Goal: Task Accomplishment & Management: Manage account settings

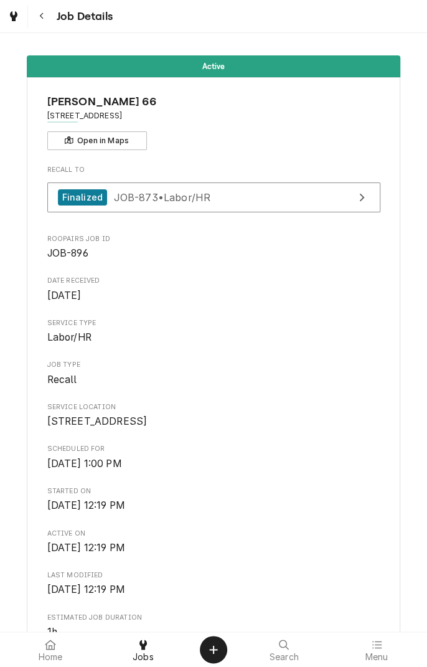
scroll to position [1234, 0]
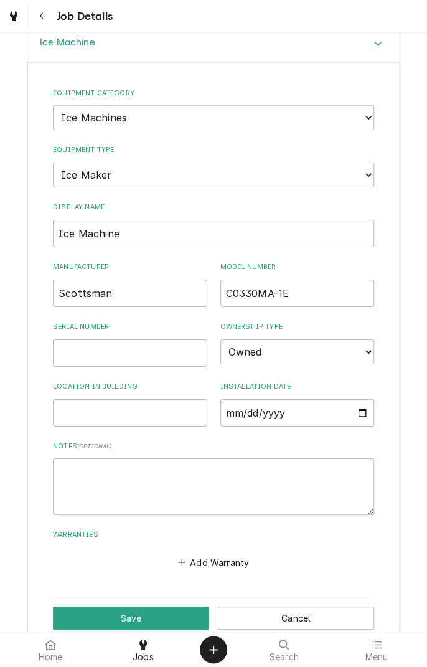
type input "C0330MA-1E"
click at [148, 349] on input "Serial Number" at bounding box center [130, 352] width 154 height 27
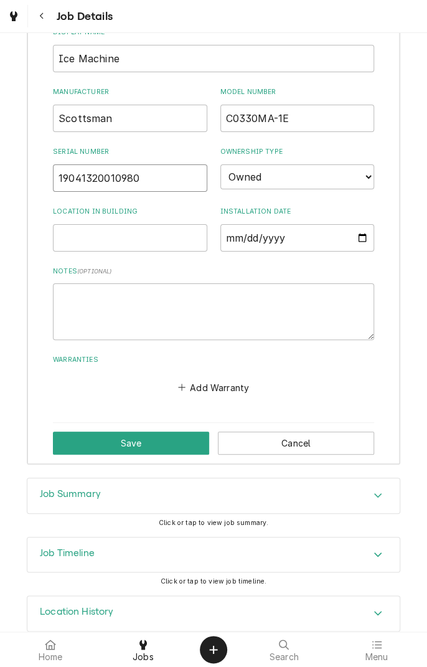
scroll to position [1410, 0]
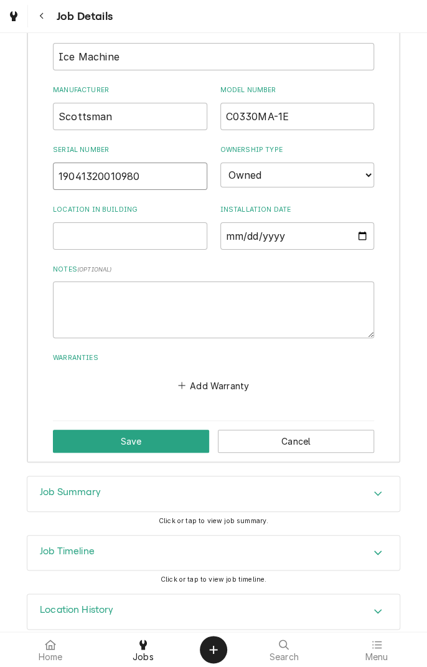
type input "19041320010980"
click at [110, 232] on input "Location in Building" at bounding box center [130, 235] width 154 height 27
type input "Shop"
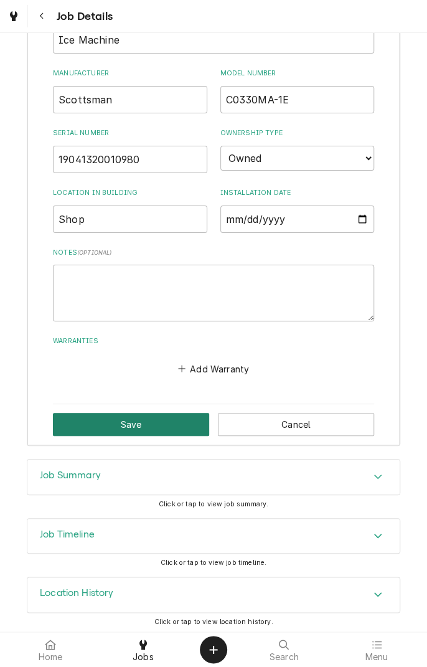
click at [144, 419] on button "Save" at bounding box center [131, 424] width 156 height 23
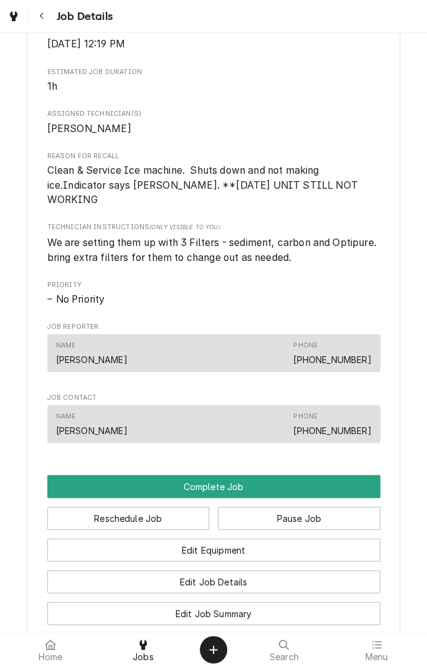
scroll to position [545, 0]
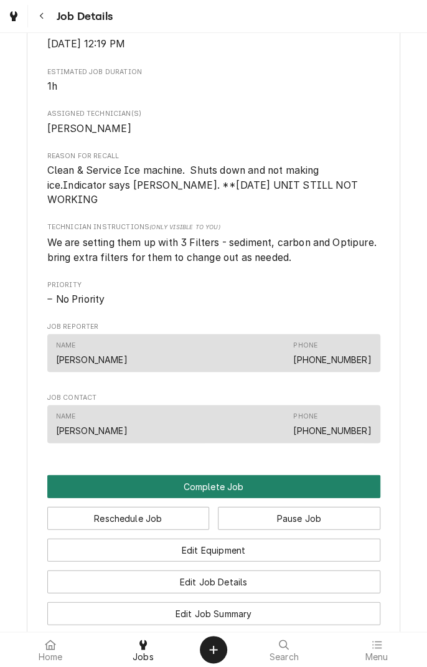
click at [243, 490] on button "Complete Job" at bounding box center [213, 485] width 333 height 23
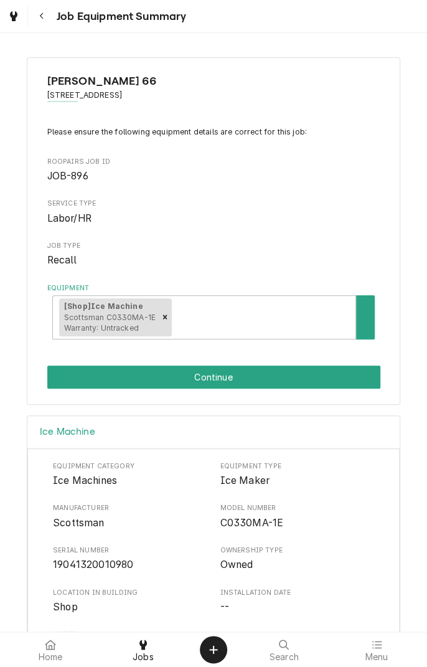
scroll to position [147, 0]
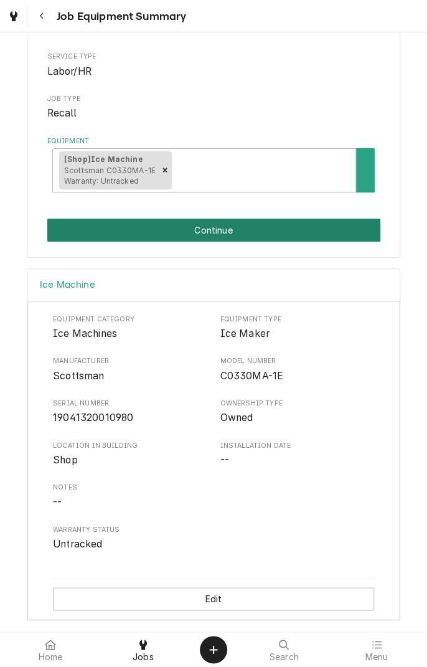
click at [275, 232] on button "Continue" at bounding box center [213, 229] width 333 height 23
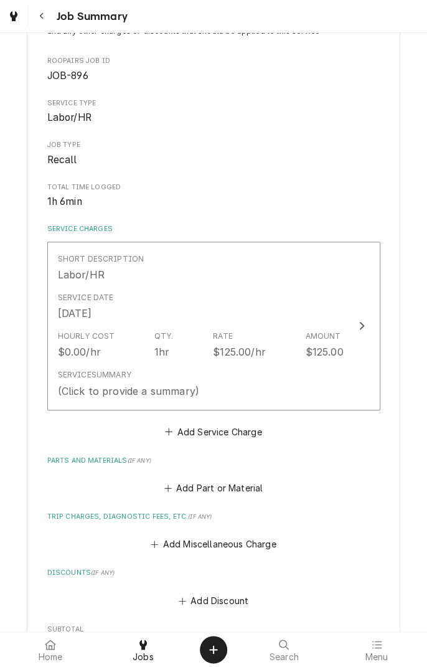
scroll to position [116, 0]
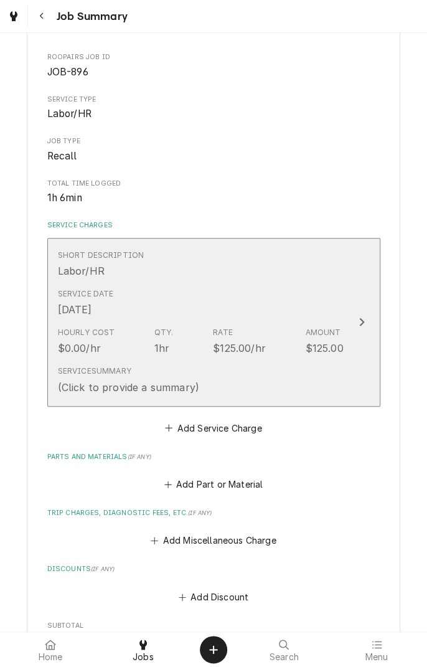
click at [247, 286] on div "Service Date Sep 5, 2025" at bounding box center [201, 302] width 286 height 39
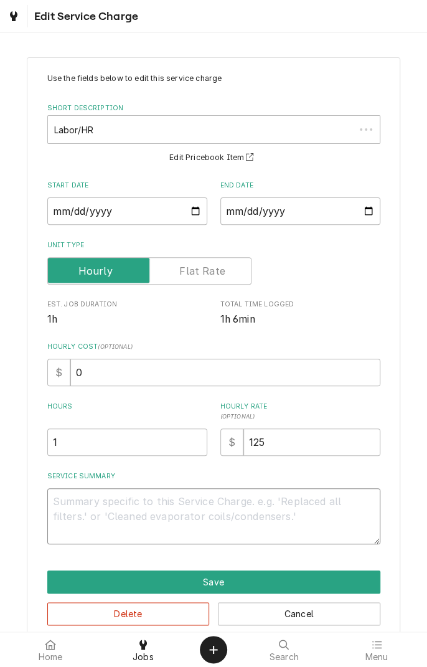
click at [240, 495] on textarea "Service Summary" at bounding box center [213, 516] width 333 height 56
type textarea "x"
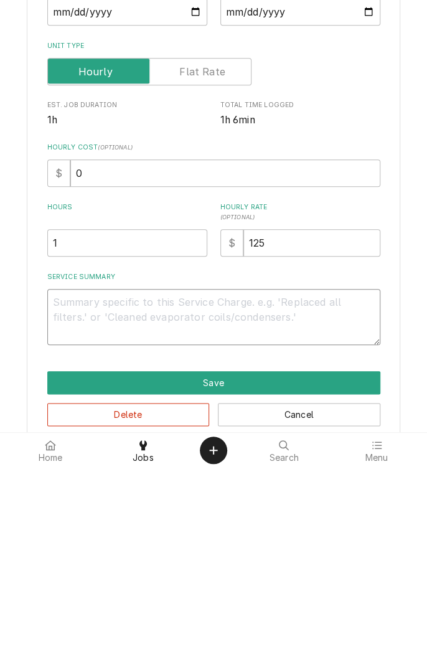
type textarea "F"
type textarea "x"
type textarea "Fo"
type textarea "x"
type textarea "Fou"
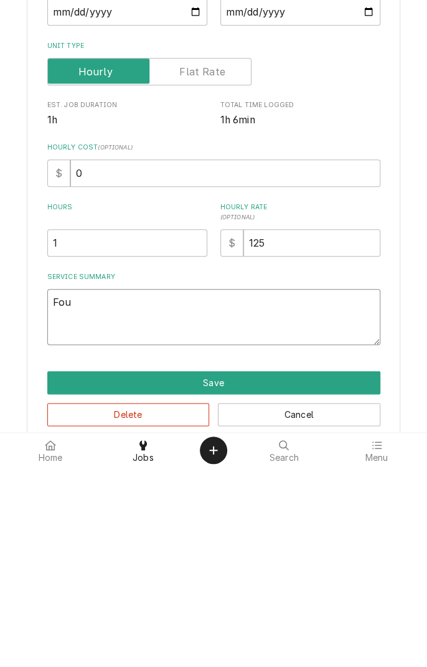
type textarea "x"
type textarea "Found"
type textarea "x"
type textarea "Found i"
type textarea "x"
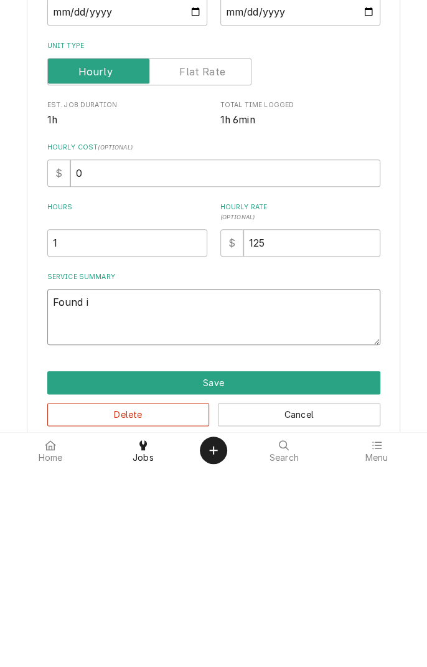
type textarea "Found ic"
type textarea "x"
type textarea "Found ice"
type textarea "x"
type textarea "Found ice"
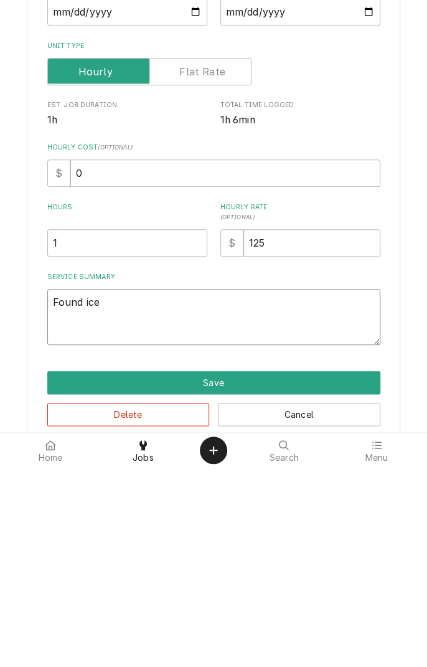
type textarea "x"
type textarea "Found ice m"
type textarea "x"
type textarea "Found ice ma"
type textarea "x"
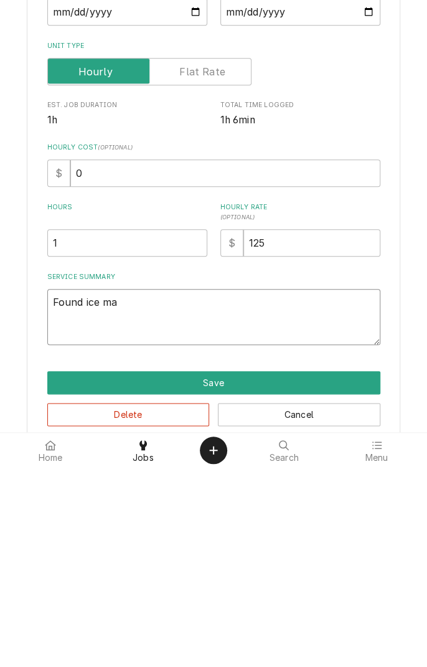
type textarea "Found ice mac"
type textarea "x"
type textarea "Found ice mach"
type textarea "x"
type textarea "Found ice machine"
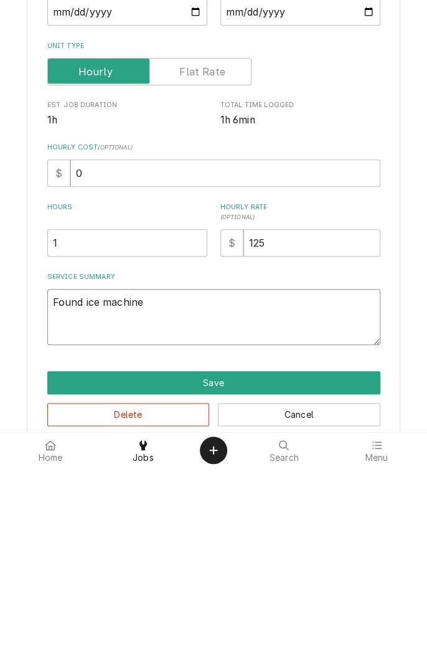
type textarea "x"
type textarea "Found ice machine m"
type textarea "x"
type textarea "Found ice machine ma"
type textarea "x"
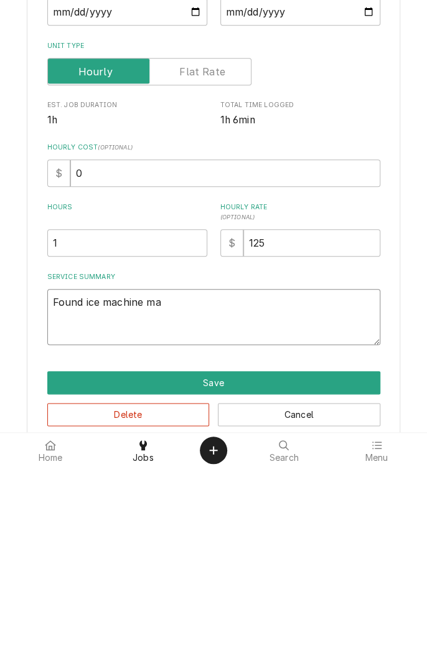
type textarea "Found ice machine mak"
type textarea "x"
type textarea "Found ice machine making"
type textarea "x"
type textarea "Found ice machine making c"
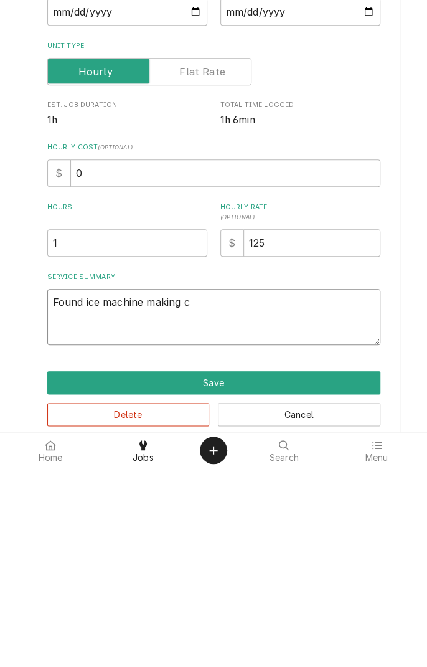
type textarea "x"
type textarea "Found ice machine making ce"
type textarea "x"
type textarea "Found ice machine making c"
type textarea "x"
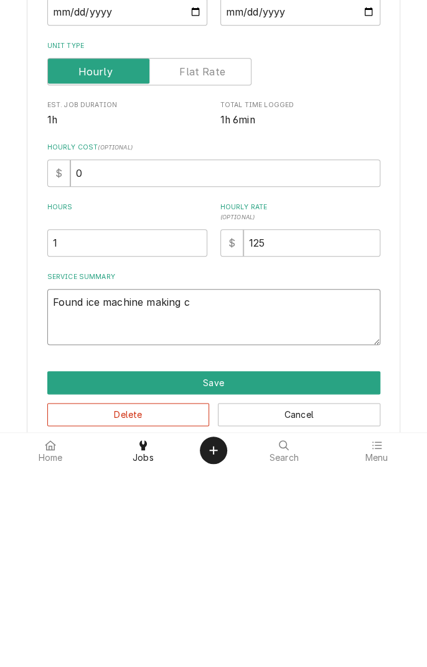
type textarea "Found ice machine making"
type textarea "x"
type textarea "Found ice machine making i"
type textarea "x"
type textarea "Found ice machine making ic"
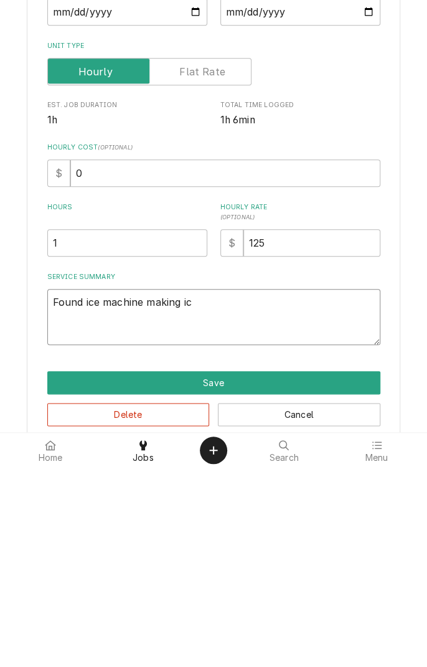
type textarea "x"
type textarea "Found ice machine making ice"
type textarea "x"
type textarea "Found ice machine making ice"
type textarea "x"
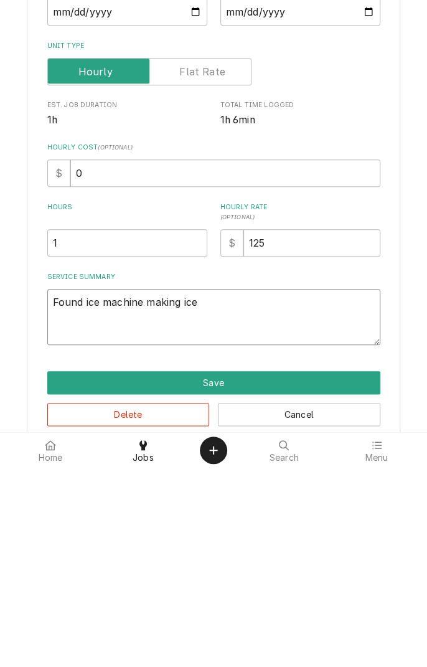
type textarea "Found ice machine making ice i"
type textarea "x"
type textarea "Found ice machine making ice I"
type textarea "x"
type textarea "Found ice machine making ice I w"
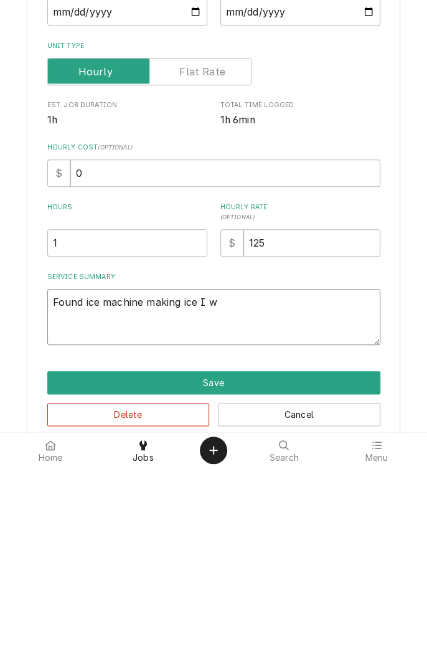
type textarea "x"
type textarea "Found ice machine making ice I wa"
type textarea "x"
type textarea "Found ice machine making ice I wat"
type textarea "x"
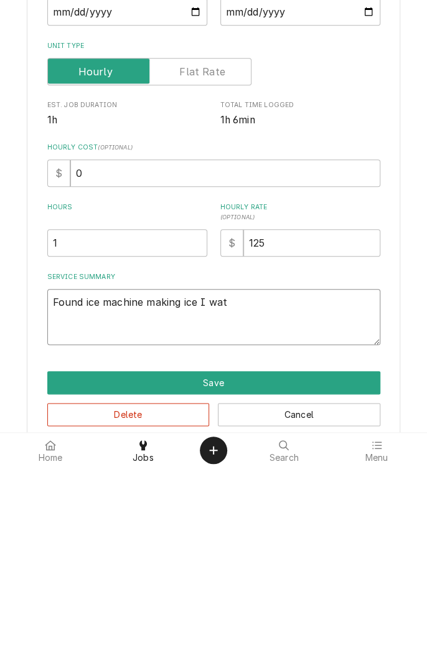
type textarea "Found ice machine making ice I watc"
type textarea "x"
type textarea "Found ice machine making ice I watch"
type textarea "x"
type textarea "Found ice machine making ice I watche"
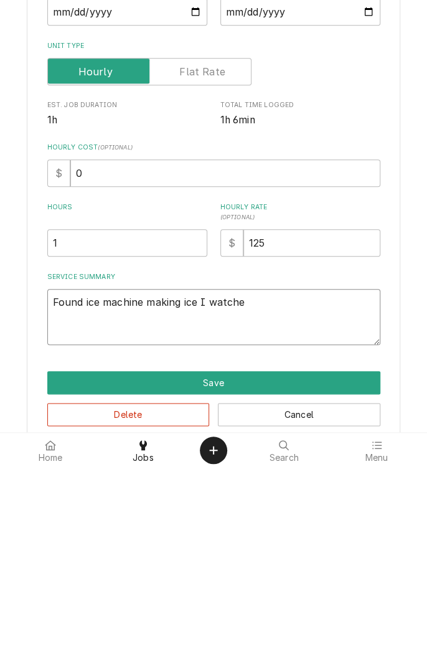
type textarea "x"
type textarea "Found ice machine making ice I watched"
type textarea "x"
type textarea "Found ice machine making ice I watched"
type textarea "x"
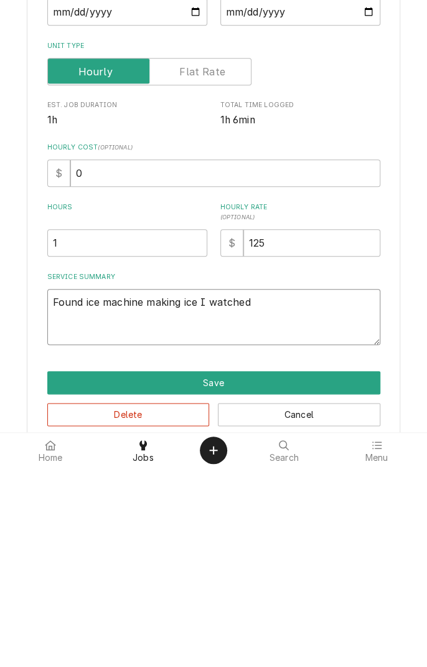
type textarea "Found ice machine making ice I watched d"
type textarea "x"
type textarea "Found ice machine making ice I watched dr"
type textarea "x"
type textarea "Found ice machine making ice I watched dro"
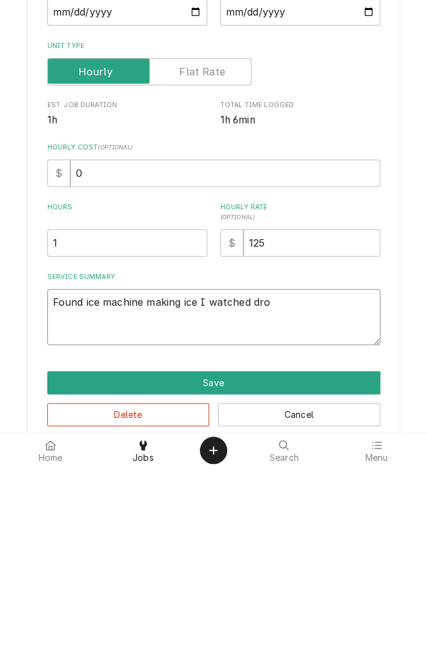
type textarea "x"
type textarea "Found ice machine making ice I watched drop"
type textarea "x"
type textarea "Found ice machine making ice I watched drop"
type textarea "x"
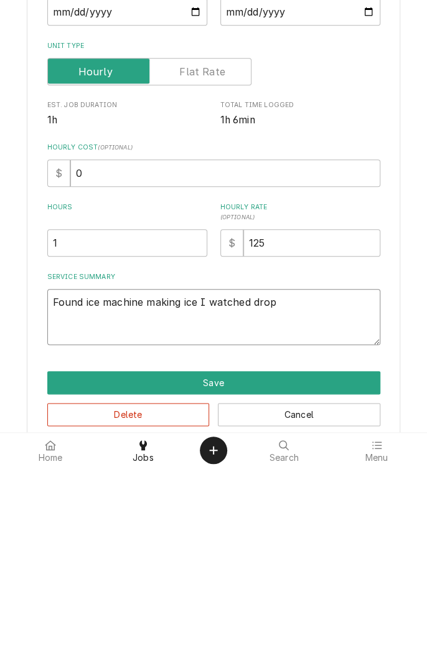
type textarea "Found ice machine making ice I watched drop 3"
type textarea "x"
type textarea "Found ice machine making ice I watched drop 3"
type textarea "x"
type textarea "Found ice machine making ice I watched drop 3 c"
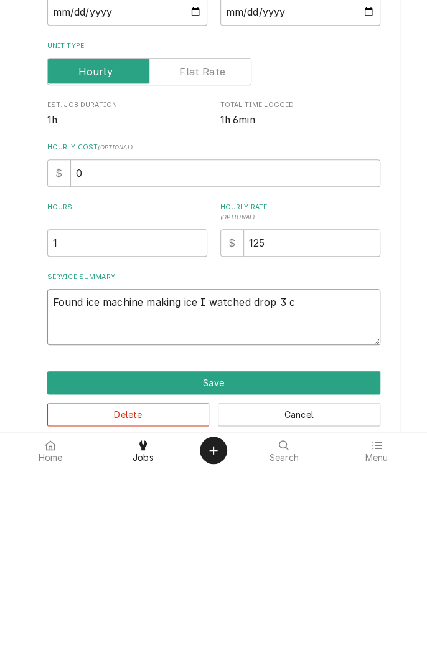
type textarea "x"
type textarea "Found ice machine making ice I watched drop 3 cy"
type textarea "x"
type textarea "Found ice machine making ice I watched drop 3 cyc"
type textarea "x"
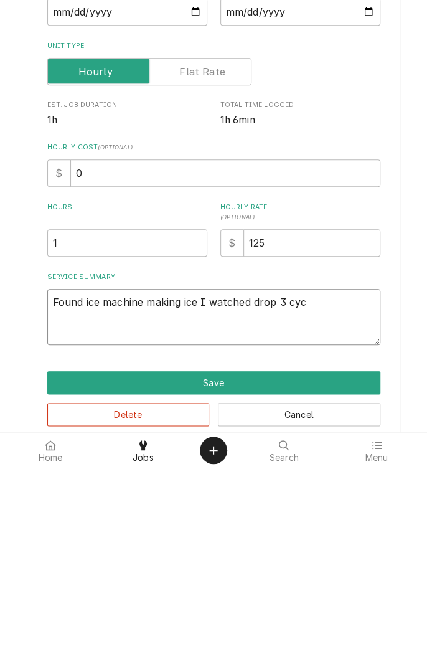
type textarea "Found ice machine making ice I watched drop 3 cycl"
type textarea "x"
type textarea "Found ice machine making ice I watched drop 3 cycles"
type textarea "x"
type textarea "Found ice machine making ice I watched drop 3 cycles w"
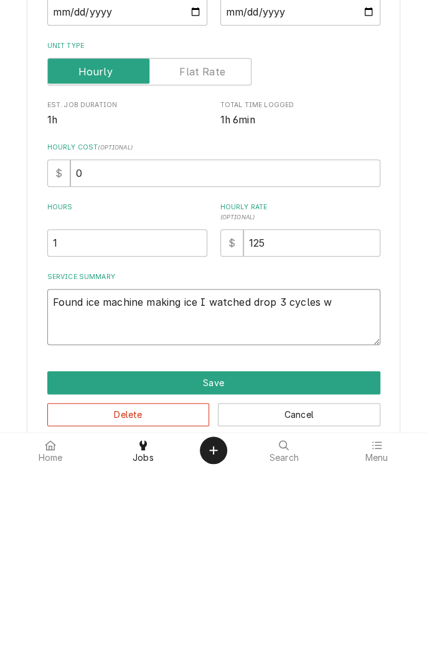
type textarea "x"
type textarea "Found ice machine making ice I watched drop 3 cycles wi"
type textarea "x"
type textarea "Found ice machine making ice I watched drop 3 cycles wit"
type textarea "x"
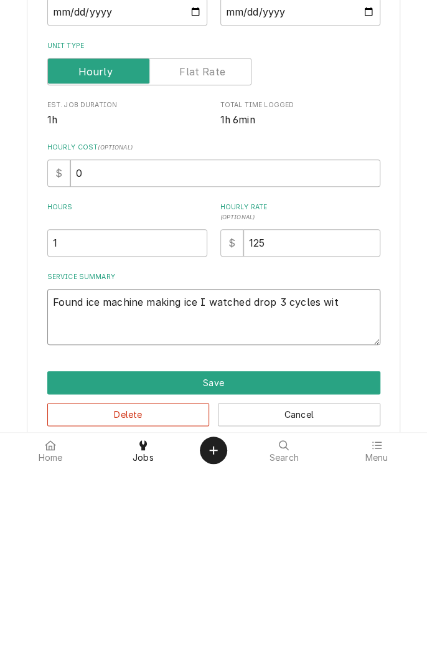
type textarea "Found ice machine making ice I watched drop 3 cycles with"
type textarea "x"
type textarea "Found ice machine making ice I watched drop 3 cycles with"
type textarea "x"
type textarea "Found ice machine making ice I watched drop 3 cycles with n"
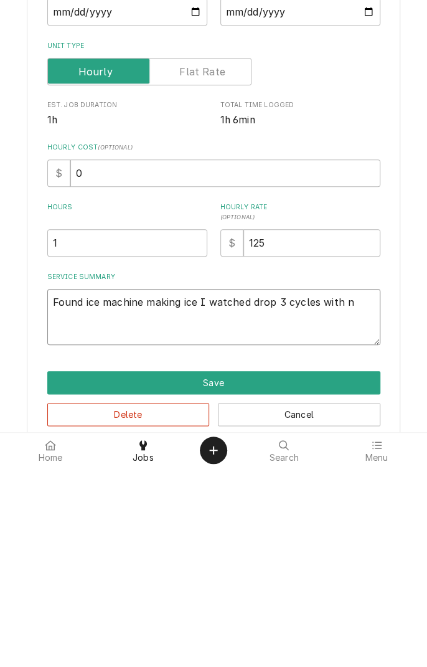
type textarea "x"
type textarea "Found ice machine making ice I watched drop 3 cycles with no"
type textarea "x"
type textarea "Found ice machine making ice I watched drop 3 cycles with no"
type textarea "x"
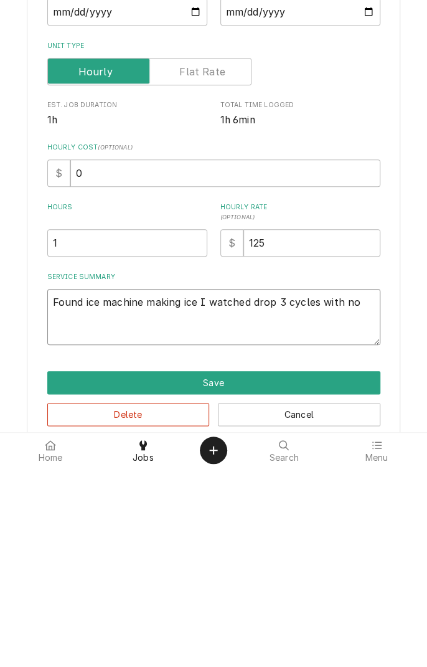
type textarea "Found ice machine making ice I watched drop 3 cycles with no i"
type textarea "x"
type textarea "Found ice machine making ice I watched drop 3 cycles with no is"
type textarea "x"
type textarea "Found ice machine making ice I watched drop 3 cycles with no iss"
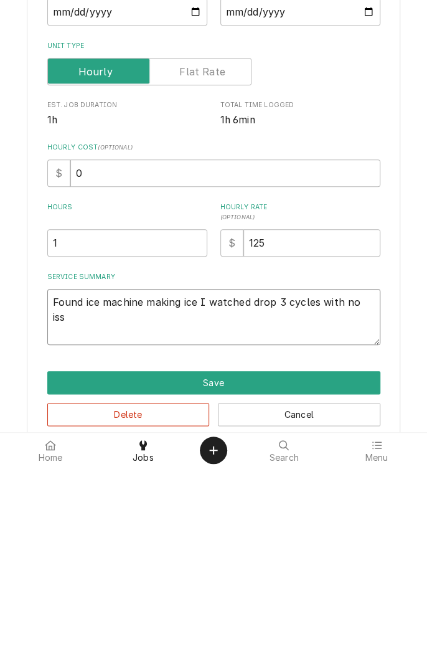
type textarea "x"
type textarea "Found ice machine making ice I watched drop 3 cycles with no issues"
type textarea "x"
type textarea "Found ice machine making ice I watched drop 3 cycles with no issues"
type textarea "x"
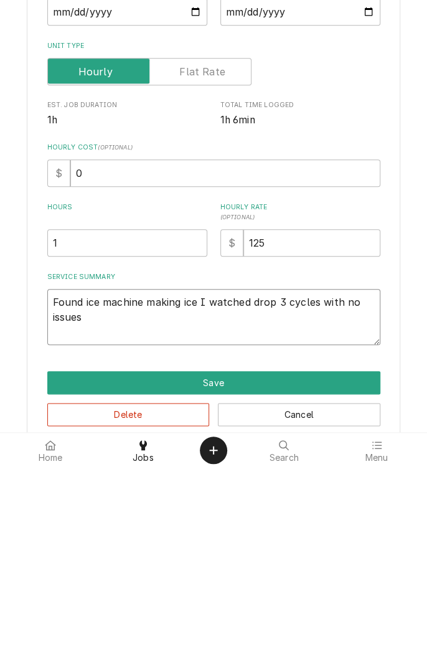
type textarea "Found ice machine making ice I watched drop 3 cycles with no issues."
type textarea "x"
type textarea "Found ice machine making ice I watched drop 3 cycles with no issues."
type textarea "x"
type textarea "Found ice machine making ice I watched drop 3 cycles with no issues. I"
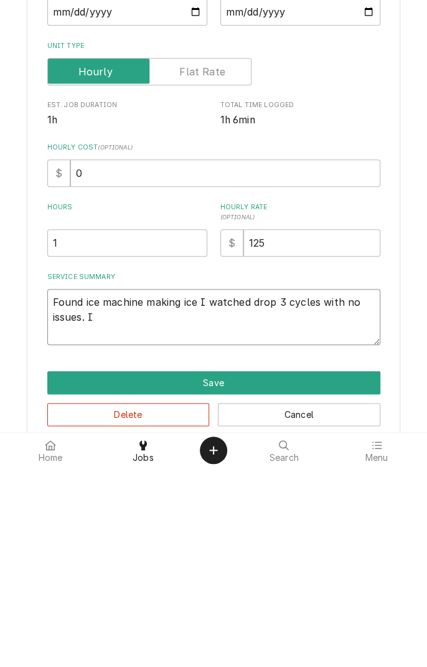
type textarea "x"
type textarea "Found ice machine making ice I watched drop 3 cycles with no issues. I"
type textarea "x"
type textarea "Found ice machine making ice I watched drop 3 cycles with no issues. I p"
type textarea "x"
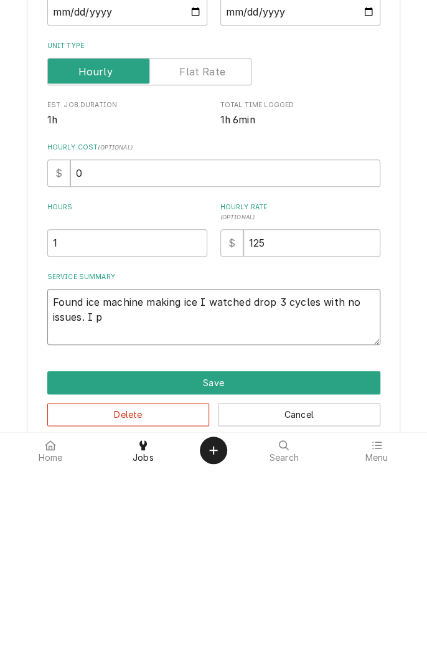
type textarea "Found ice machine making ice I watched drop 3 cycles with no issues. I pu"
type textarea "x"
type textarea "Found ice machine making ice I watched drop 3 cycles with no issues. I pul"
type textarea "x"
type textarea "Found ice machine making ice I watched drop 3 cycles with no issues. I pull"
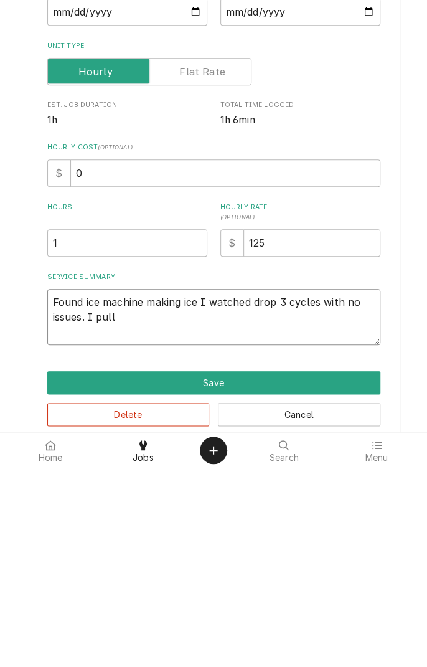
type textarea "x"
type textarea "Found ice machine making ice I watched drop 3 cycles with no issues. I pulled"
type textarea "x"
type textarea "Found ice machine making ice I watched drop 3 cycles with no issues. I pulled o"
type textarea "x"
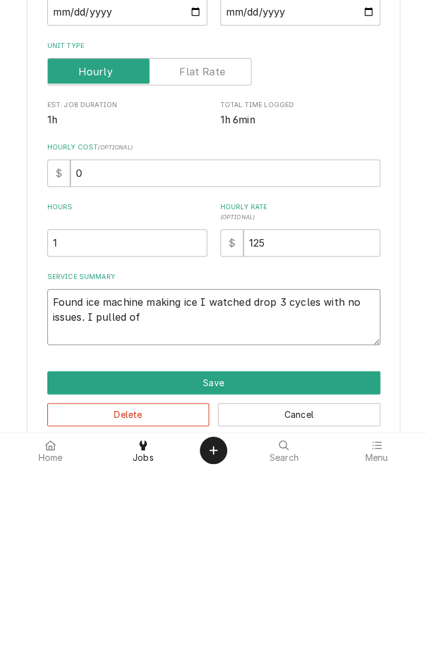
type textarea "Found ice machine making ice I watched drop 3 cycles with no issues. I pulled o…"
type textarea "x"
type textarea "Found ice machine making ice I watched drop 3 cycles with no issues. I pulled o…"
type textarea "x"
type textarea "Found ice machine making ice I watched drop 3 cycles with no issues. I pulled o…"
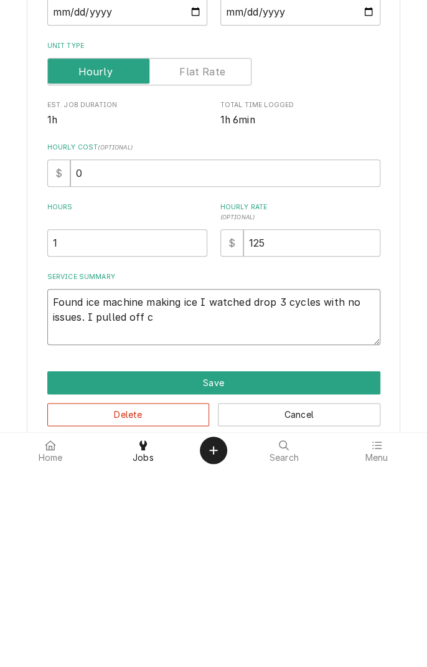
type textarea "x"
type textarea "Found ice machine making ice I watched drop 3 cycles with no issues. I pulled o…"
type textarea "x"
type textarea "Found ice machine making ice I watched drop 3 cycles with no issues. I pulled o…"
type textarea "x"
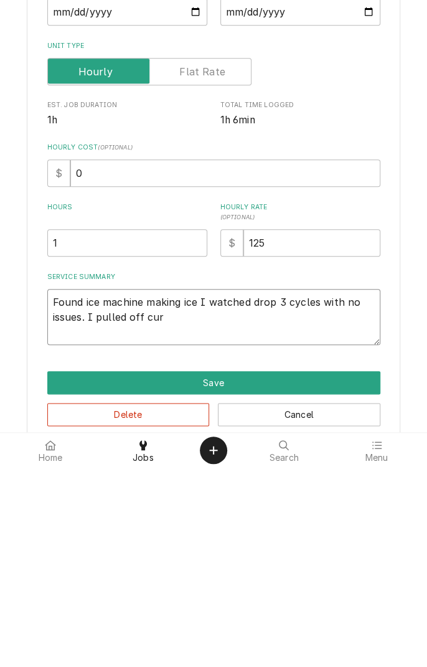
type textarea "Found ice machine making ice I watched drop 3 cycles with no issues. I pulled o…"
type textarea "x"
type textarea "Found ice machine making ice I watched drop 3 cycles with no issues. I pulled o…"
type textarea "x"
type textarea "Found ice machine making ice I watched drop 3 cycles with no issues. I pulled o…"
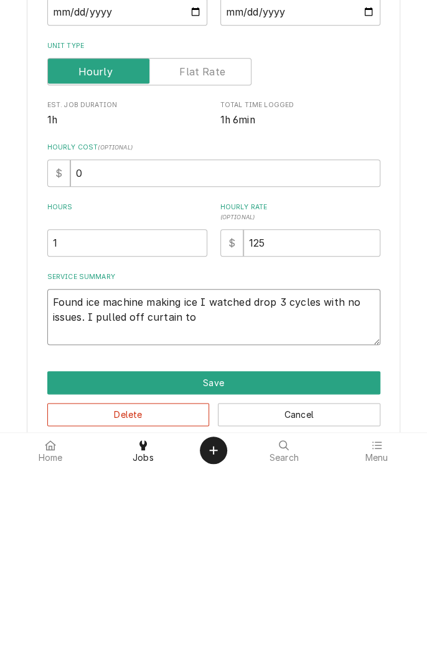
type textarea "x"
type textarea "Found ice machine making ice I watched drop 3 cycles with no issues. I pulled o…"
type textarea "x"
type textarea "Found ice machine making ice I watched drop 3 cycles with no issues. I pulled o…"
type textarea "x"
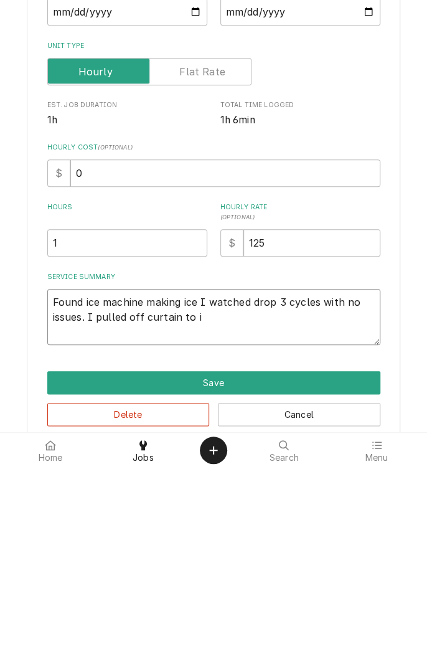
type textarea "Found ice machine making ice I watched drop 3 cycles with no issues. I pulled o…"
type textarea "x"
type textarea "Found ice machine making ice I watched drop 3 cycles with no issues. I pulled o…"
type textarea "x"
type textarea "Found ice machine making ice I watched drop 3 cycles with no issues. I pulled o…"
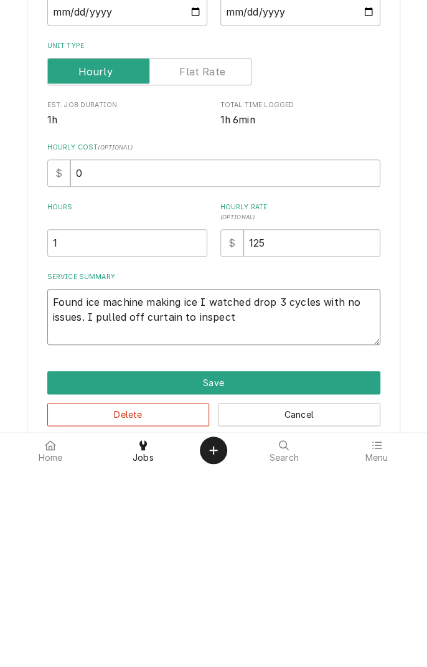
type textarea "x"
type textarea "Found ice machine making ice I watched drop 3 cycles with no issues. I pulled o…"
type textarea "x"
type textarea "Found ice machine making ice I watched drop 3 cycles with no issues. I pulled o…"
type textarea "x"
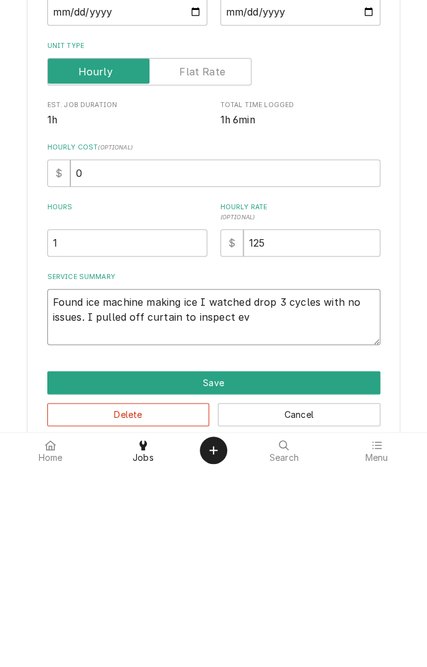
type textarea "Found ice machine making ice I watched drop 3 cycles with no issues. I pulled o…"
type textarea "x"
type textarea "Found ice machine making ice I watched drop 3 cycles with no issues. I pulled o…"
type textarea "x"
type textarea "Found ice machine making ice I watched drop 3 cycles with no issues. I pulled o…"
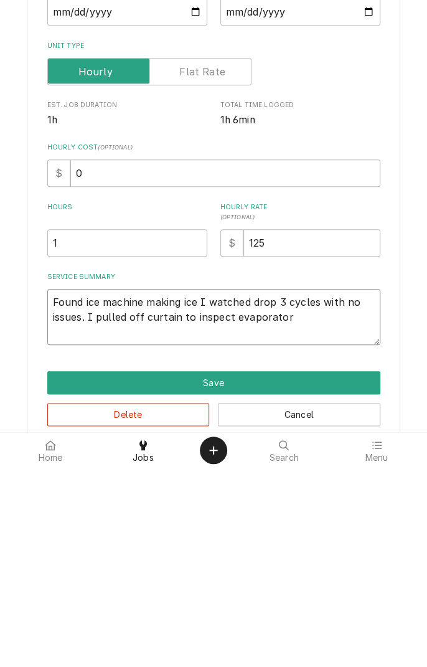
type textarea "x"
type textarea "Found ice machine making ice I watched drop 3 cycles with no issues. I pulled o…"
type textarea "x"
type textarea "Found ice machine making ice I watched drop 3 cycles with no issues. I pulled o…"
type textarea "x"
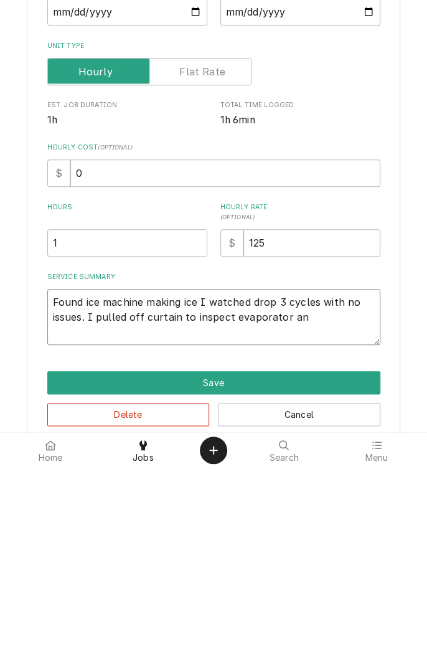
type textarea "Found ice machine making ice I watched drop 3 cycles with no issues. I pulled o…"
type textarea "x"
type textarea "Found ice machine making ice I watched drop 3 cycles with no issues. I pulled o…"
type textarea "x"
type textarea "Found ice machine making ice I watched drop 3 cycles with no issues. I pulled o…"
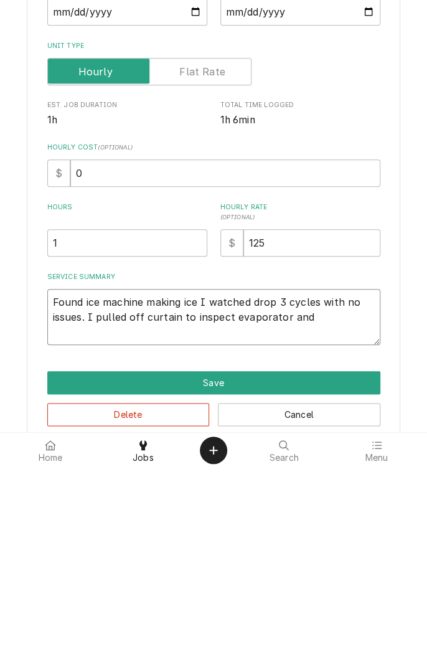
type textarea "x"
type textarea "Found ice machine making ice I watched drop 3 cycles with no issues. I pulled o…"
type textarea "x"
type textarea "Found ice machine making ice I watched drop 3 cycles with no issues. I pulled o…"
type textarea "x"
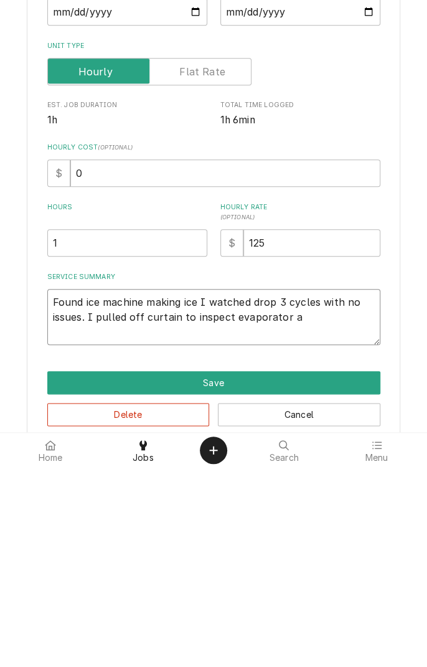
type textarea "Found ice machine making ice I watched drop 3 cycles with no issues. I pulled o…"
type textarea "x"
type textarea "Found ice machine making ice I watched drop 3 cycles with no issues. I pulled o…"
type textarea "x"
type textarea "Found ice machine making ice I watched drop 3 cycles with no issues. I pulled o…"
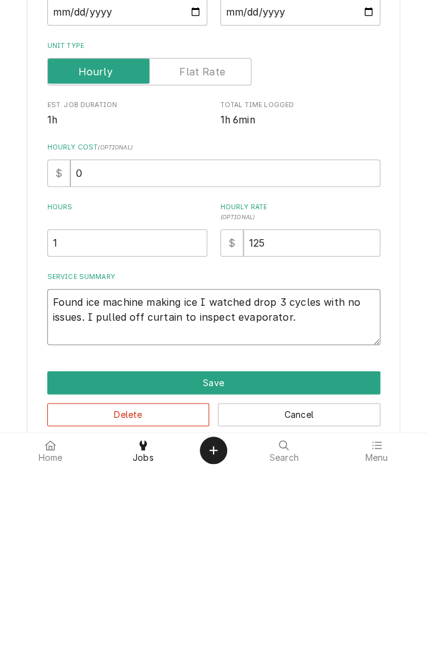
type textarea "x"
type textarea "Found ice machine making ice I watched drop 3 cycles with no issues. I pulled o…"
type textarea "x"
type textarea "Found ice machine making ice I watched drop 3 cycles with no issues. I pulled o…"
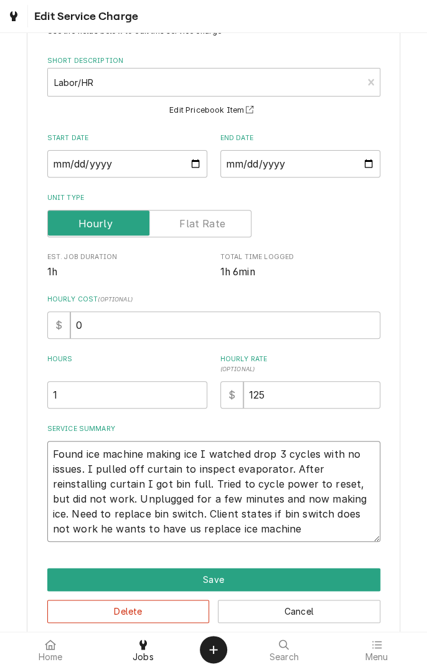
scroll to position [65, 0]
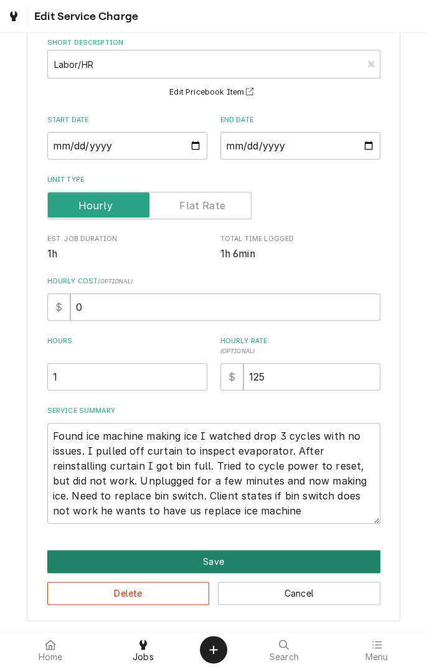
click at [269, 559] on button "Save" at bounding box center [213, 561] width 333 height 23
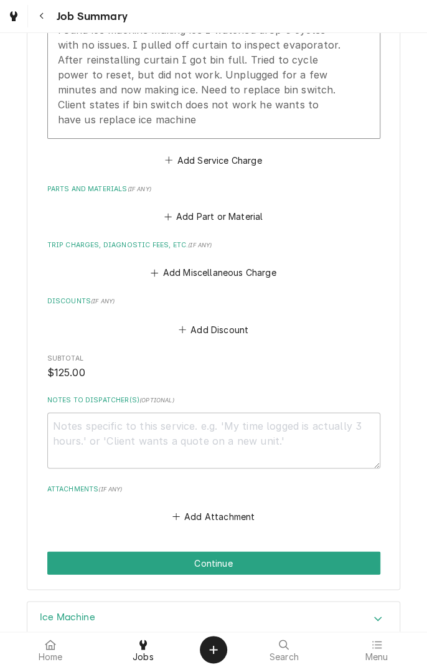
scroll to position [558, 0]
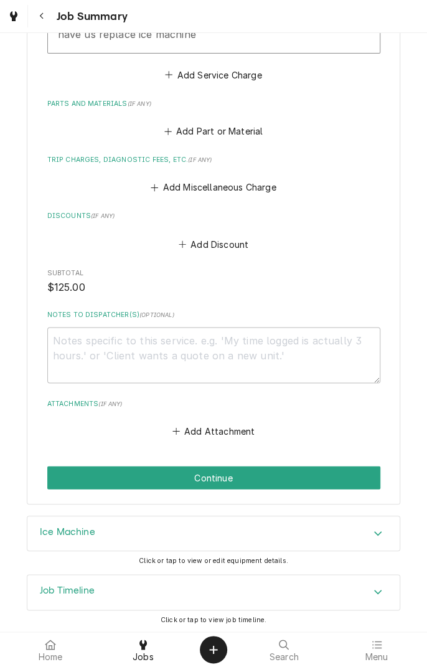
click at [229, 433] on button "Add Attachment" at bounding box center [213, 430] width 87 height 17
click at [223, 432] on button "Add Attachment" at bounding box center [213, 430] width 87 height 17
click at [177, 429] on icon "Attachments" at bounding box center [175, 430] width 7 height 7
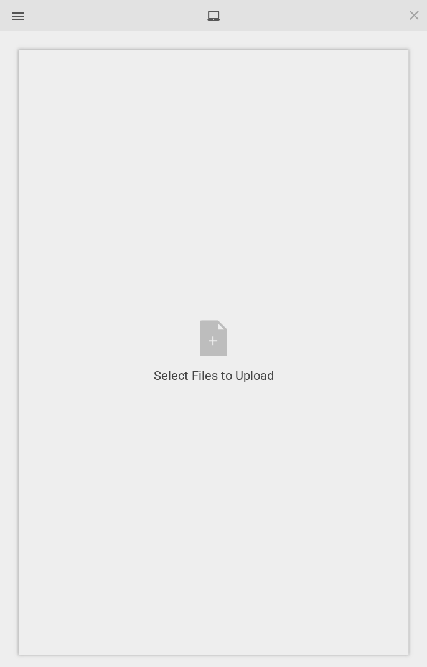
click at [207, 344] on div "Select Files to Upload or Drag and Drop, Copy and Paste Files" at bounding box center [214, 352] width 120 height 64
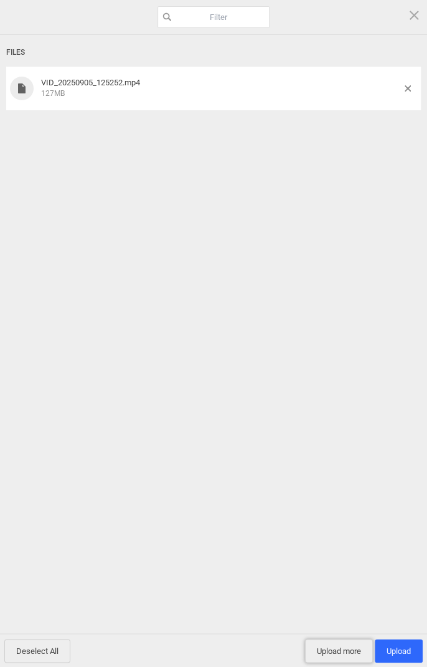
click at [341, 651] on span "Upload more" at bounding box center [339, 651] width 68 height 24
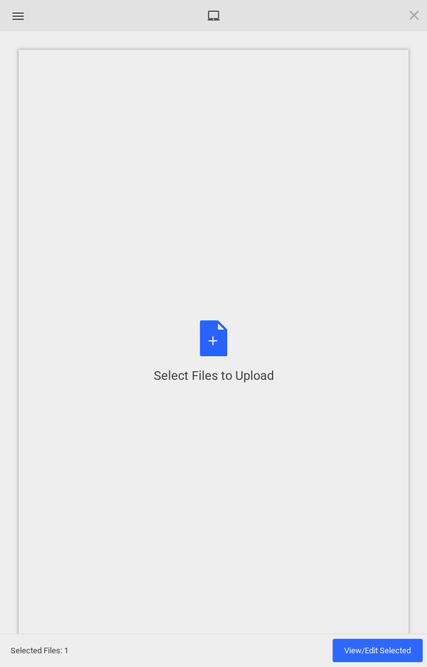
click at [214, 352] on div "Select Files to Upload or Drag and Drop, Copy and Paste Files" at bounding box center [214, 352] width 120 height 64
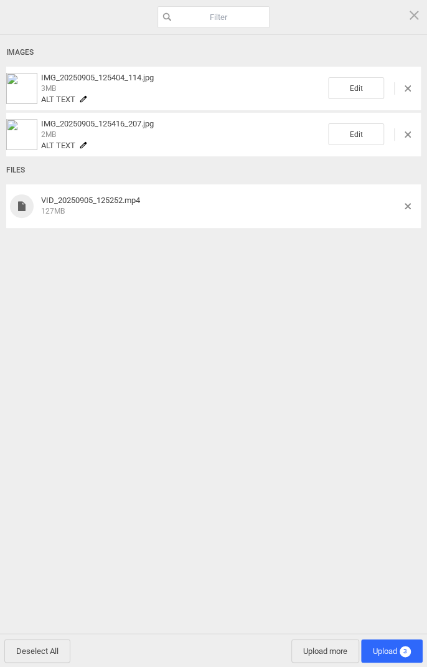
click at [392, 652] on span "Upload 3" at bounding box center [392, 650] width 38 height 9
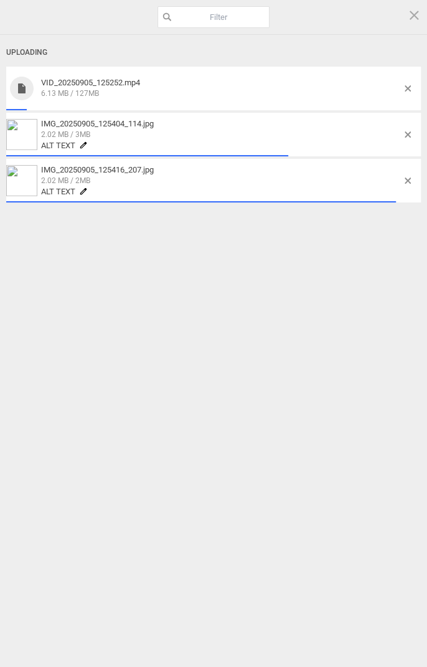
click at [105, 483] on div "Uploading VID_20250905_125252.mp4 6.13 MB / 127MB IMG_20250905_125404_114.jpg 2…" at bounding box center [213, 340] width 427 height 611
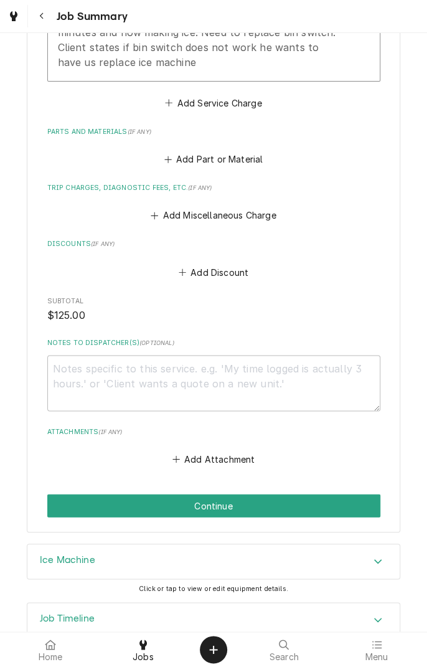
scroll to position [558, 0]
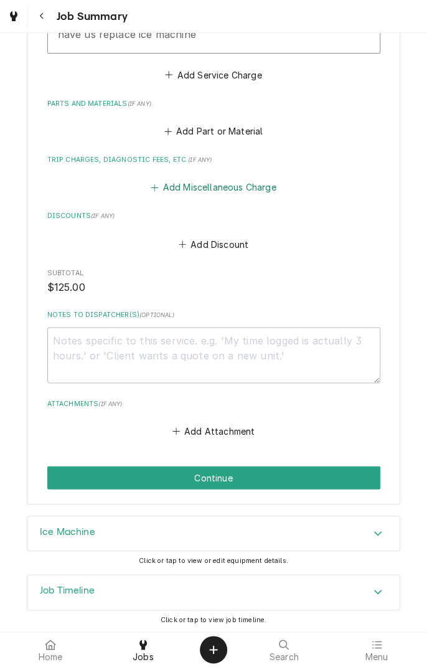
click at [265, 179] on button "Add Miscellaneous Charge" at bounding box center [213, 187] width 129 height 17
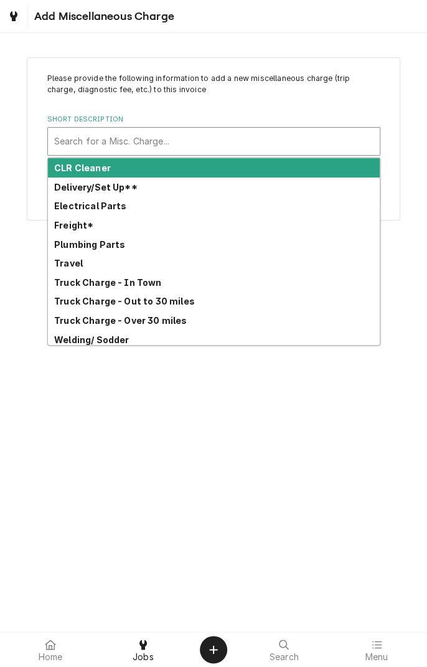
scroll to position [4, 0]
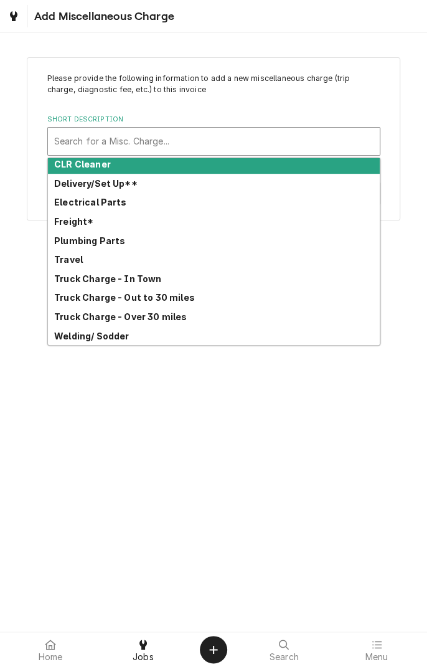
click at [175, 320] on strong "Truck Charge - Over 30 miles" at bounding box center [120, 316] width 133 height 11
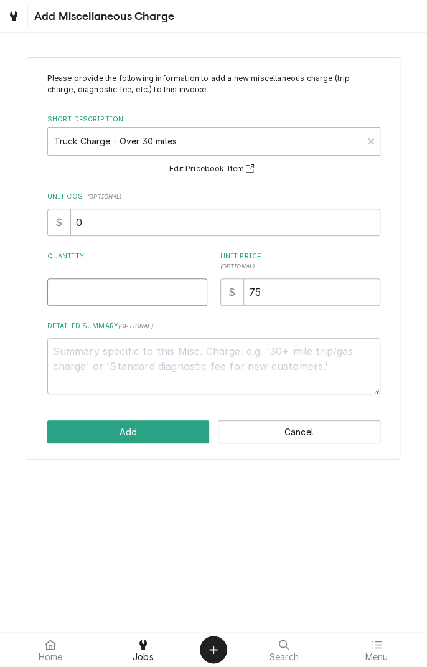
click at [160, 296] on input "Quantity" at bounding box center [127, 291] width 160 height 27
type textarea "x"
type input "1"
type textarea "x"
type input "1"
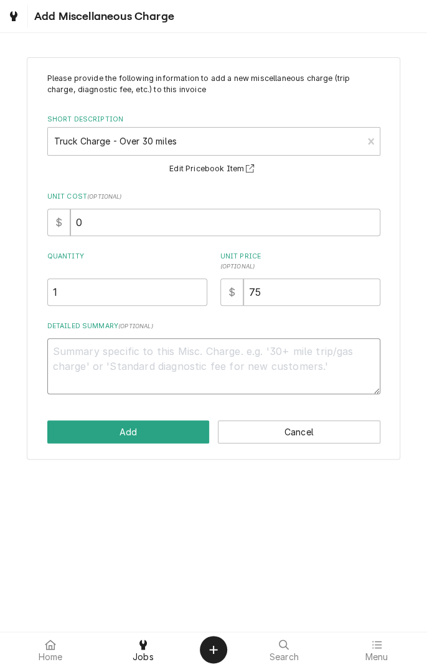
click at [154, 367] on textarea "Detailed Summary ( optional )" at bounding box center [213, 366] width 333 height 56
type textarea "x"
type textarea "T"
type textarea "x"
type textarea "Tr"
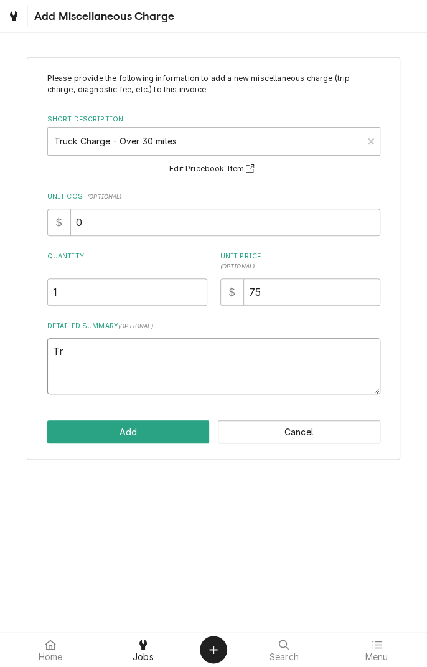
type textarea "x"
type textarea "Tru"
type textarea "x"
type textarea "Truck"
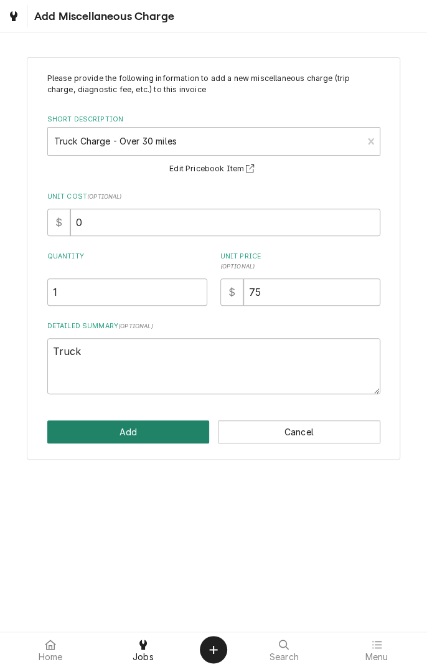
click at [168, 433] on button "Add" at bounding box center [128, 431] width 162 height 23
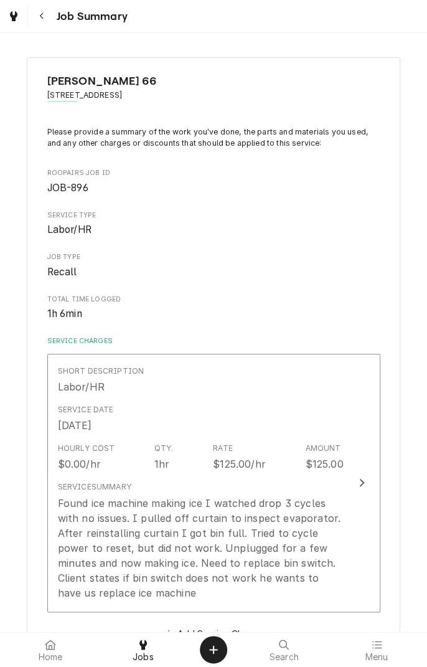
scroll to position [558, 0]
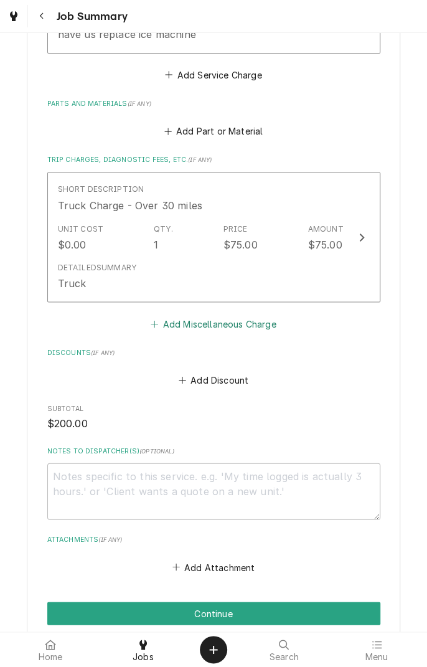
click at [252, 319] on button "Add Miscellaneous Charge" at bounding box center [213, 323] width 129 height 17
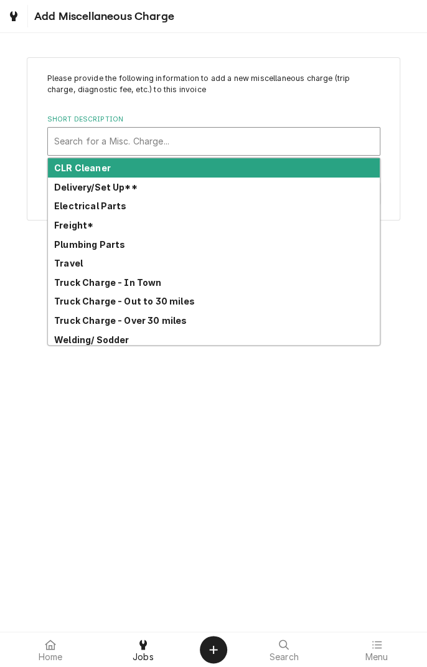
click at [80, 264] on strong "Travel" at bounding box center [68, 263] width 29 height 11
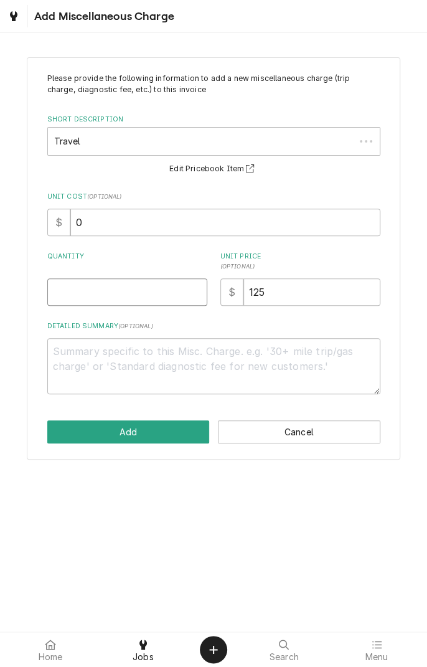
click at [140, 291] on input "Quantity" at bounding box center [127, 291] width 160 height 27
type textarea "x"
type input "1"
type textarea "x"
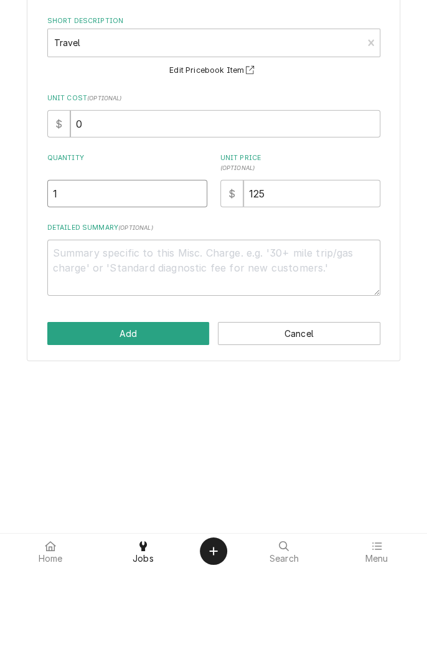
type input "1"
click at [189, 368] on textarea "Detailed Summary ( optional )" at bounding box center [213, 366] width 333 height 56
type textarea "x"
type textarea "T"
type textarea "x"
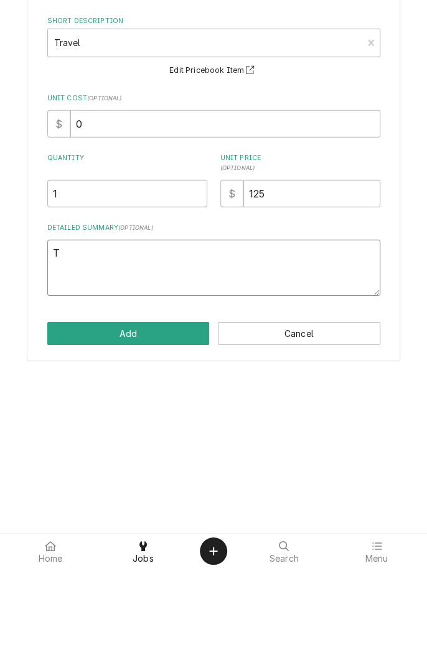
type textarea "Tr"
type textarea "x"
type textarea "T"
type textarea "x"
click at [185, 296] on input "1" at bounding box center [127, 291] width 160 height 27
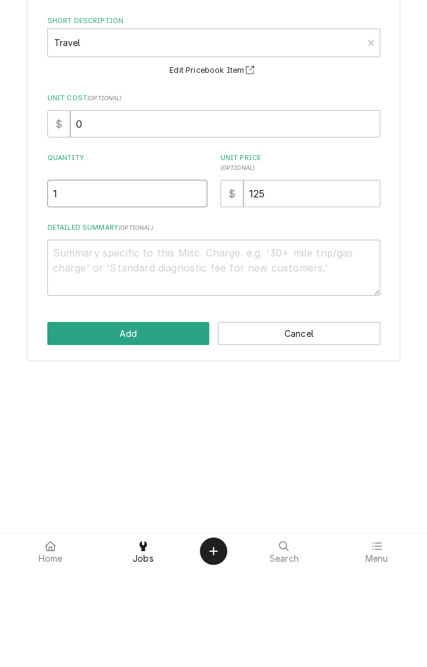
type textarea "x"
click at [166, 441] on button "Add" at bounding box center [128, 431] width 162 height 23
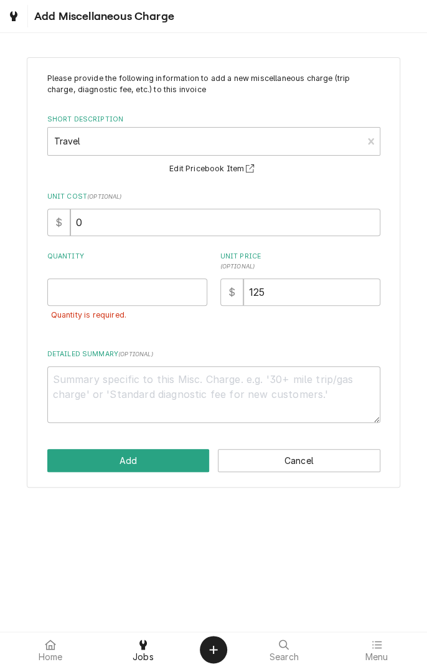
click at [299, 454] on button "Cancel" at bounding box center [299, 460] width 162 height 23
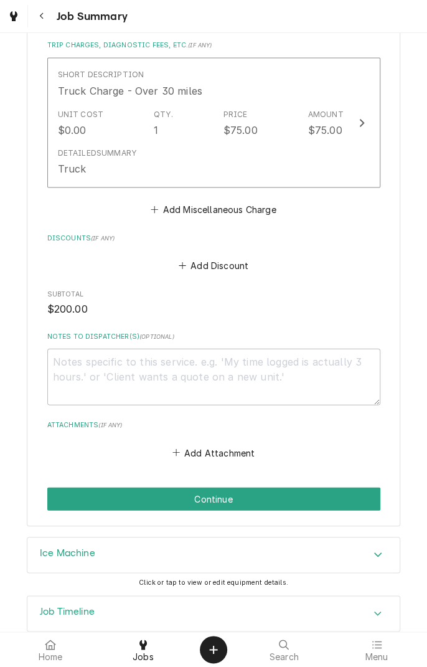
scroll to position [695, 0]
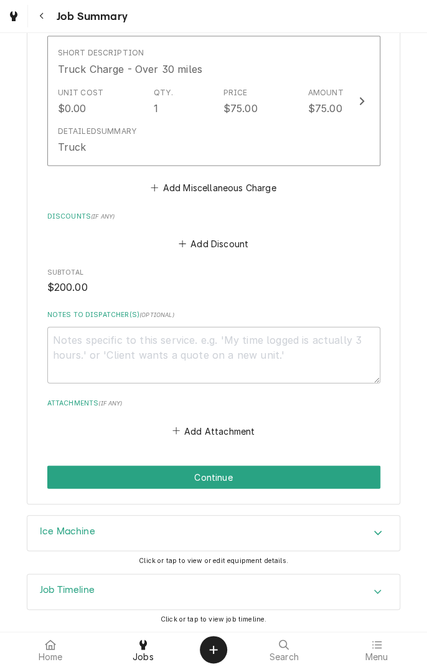
click at [341, 474] on button "Continue" at bounding box center [213, 476] width 333 height 23
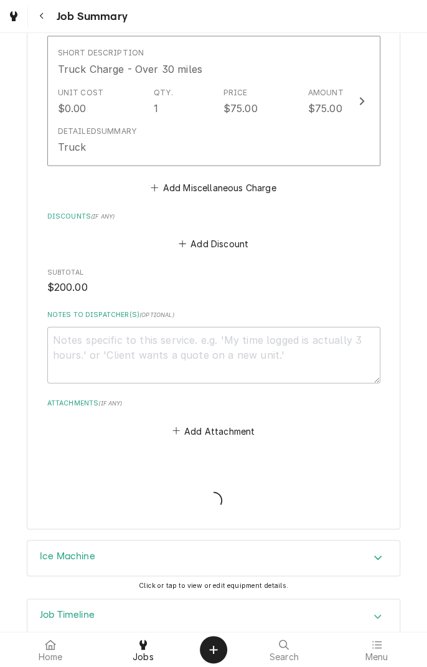
type textarea "x"
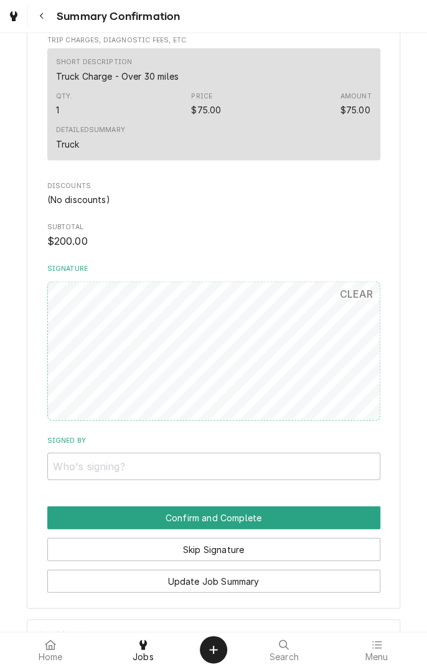
scroll to position [584, 0]
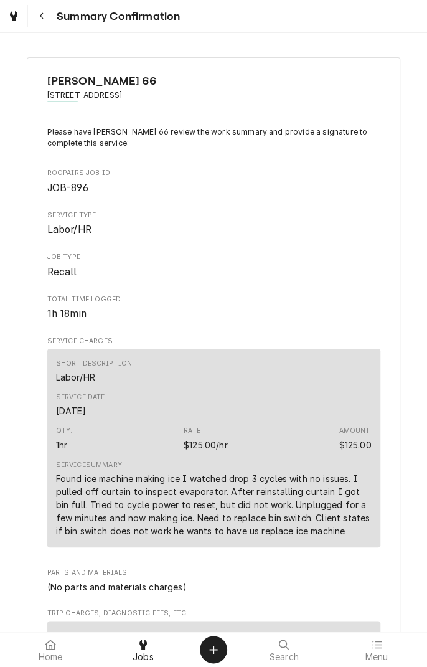
click at [52, 18] on button "Navigate back" at bounding box center [41, 16] width 22 height 22
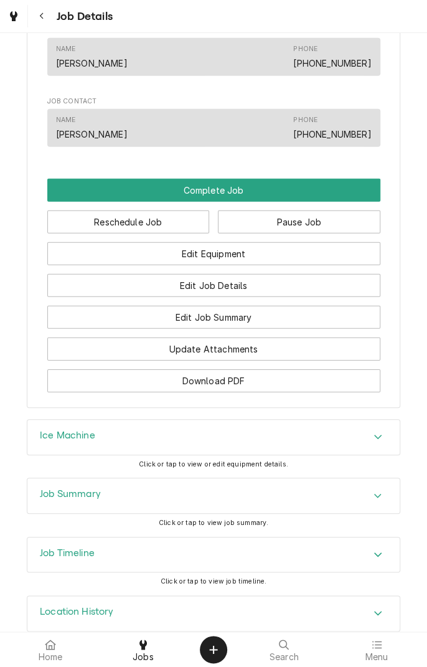
scroll to position [1013, 0]
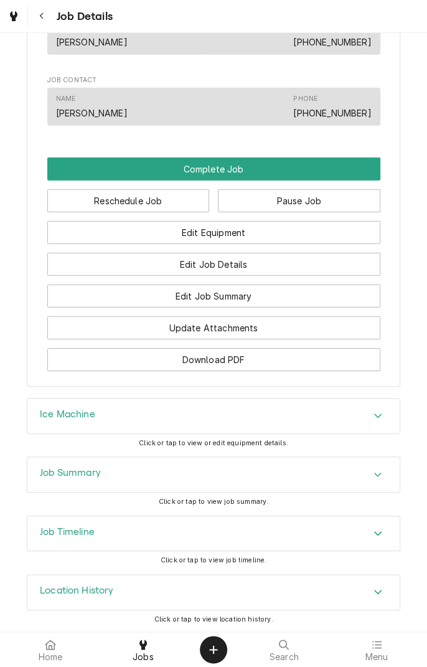
click at [311, 200] on button "Pause Job" at bounding box center [299, 200] width 162 height 23
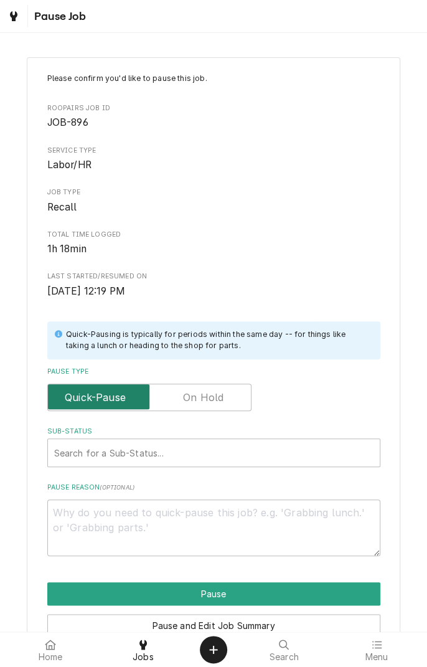
click at [222, 406] on input "Pause Type" at bounding box center [149, 396] width 193 height 27
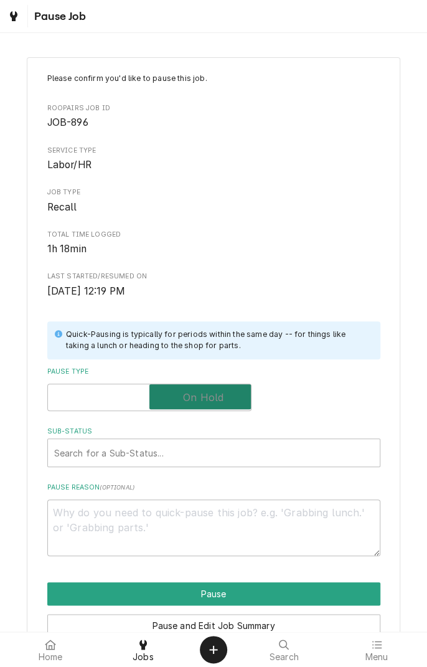
checkbox input "true"
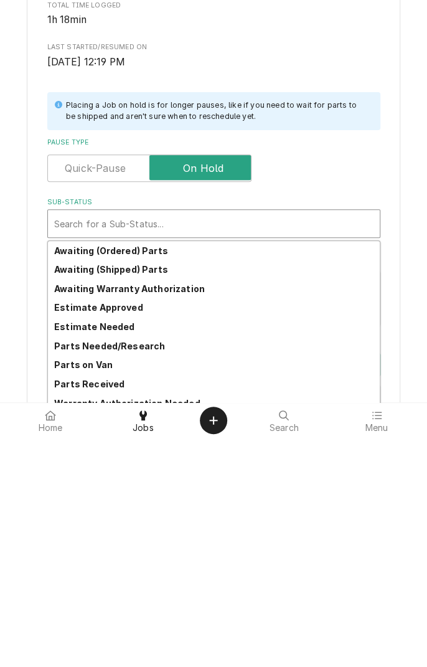
scroll to position [56, 0]
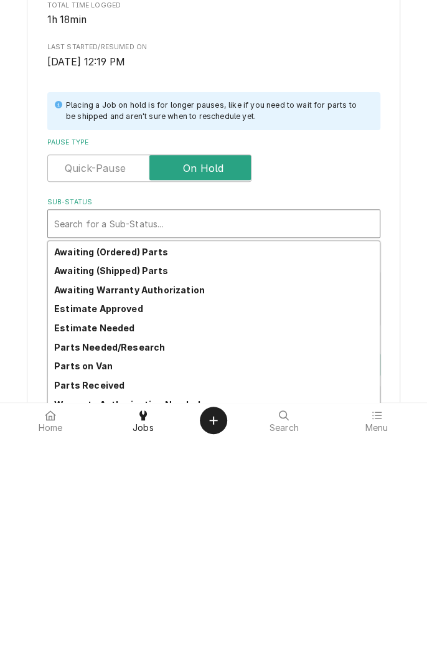
click at [72, 578] on strong "Parts Needed/Research" at bounding box center [109, 576] width 111 height 11
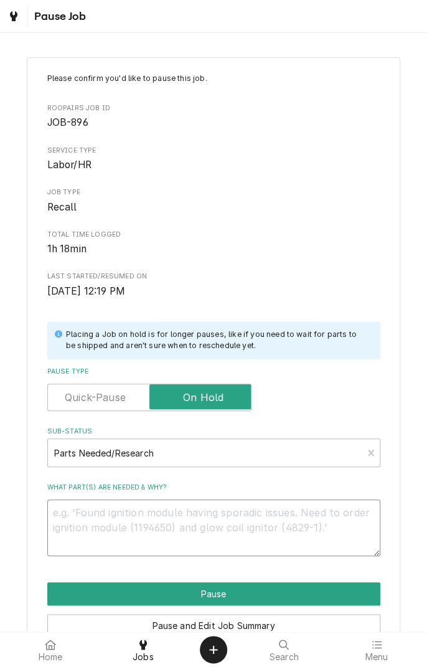
click at [294, 515] on textarea "What part(s) are needed & why?" at bounding box center [213, 527] width 333 height 56
type textarea "x"
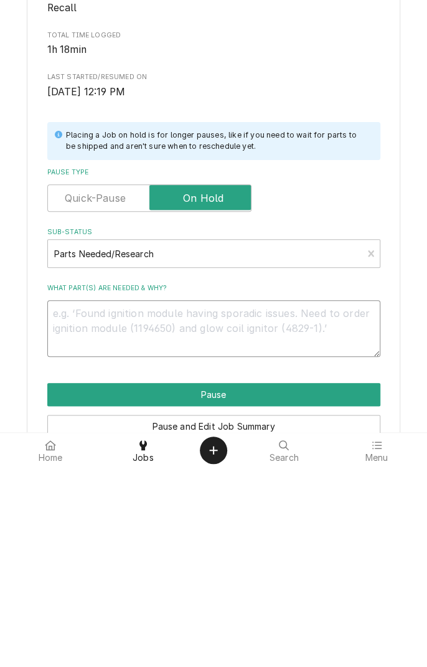
type textarea "N"
type textarea "x"
type textarea "Ne"
type textarea "x"
type textarea "Nee"
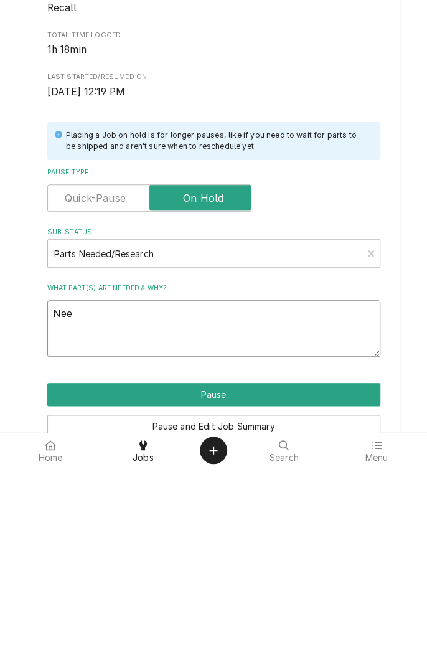
type textarea "x"
type textarea "Need"
type textarea "x"
type textarea "Need"
type textarea "x"
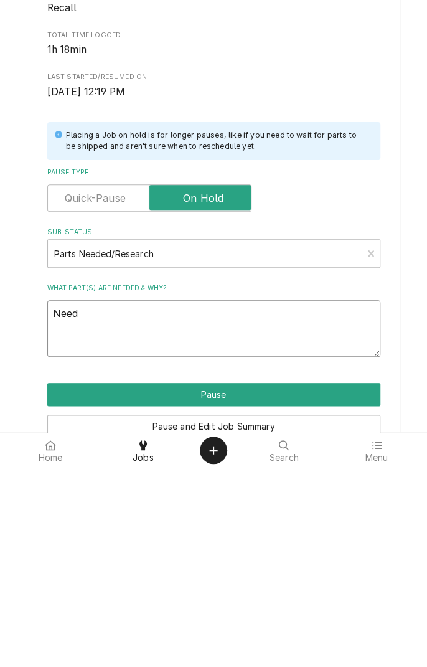
type textarea "Need b"
type textarea "x"
type textarea "Need bi"
type textarea "x"
type textarea "Need bin"
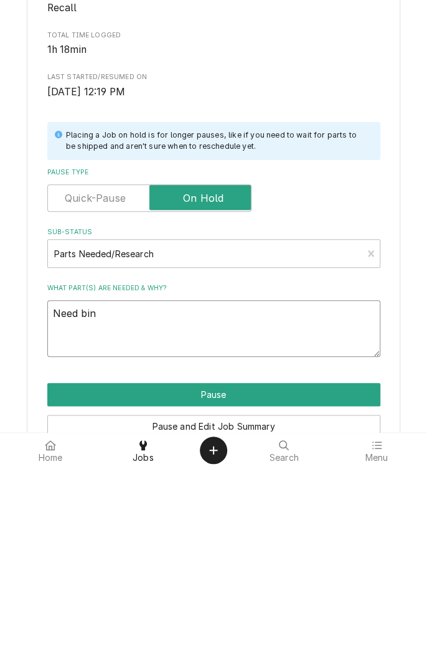
type textarea "x"
type textarea "Need bin"
type textarea "x"
type textarea "Need bin s"
type textarea "x"
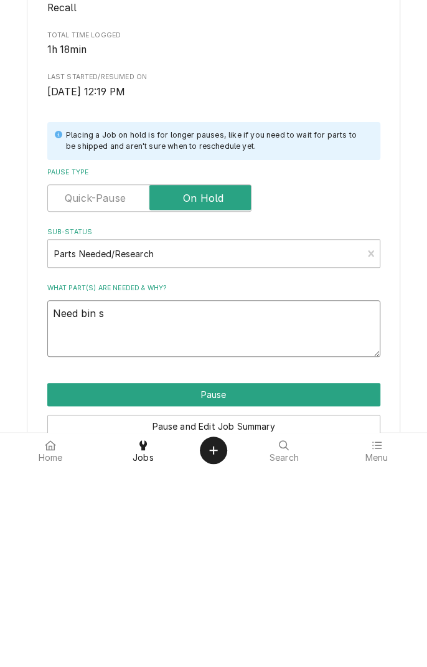
type textarea "Need bin sw"
type textarea "x"
type textarea "Need bin switch"
type textarea "x"
type textarea "Need bin switch"
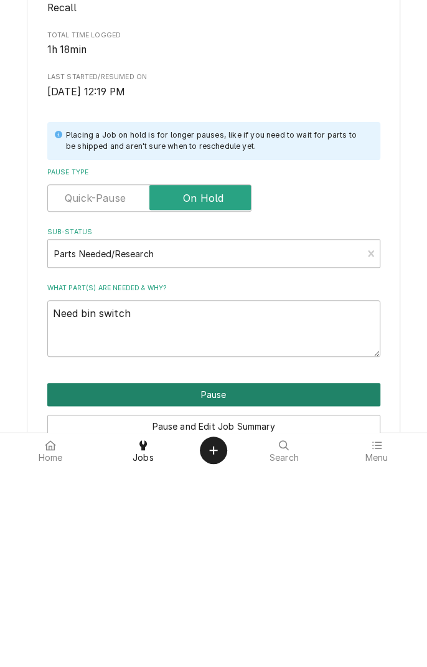
click at [71, 589] on button "Pause" at bounding box center [213, 593] width 333 height 23
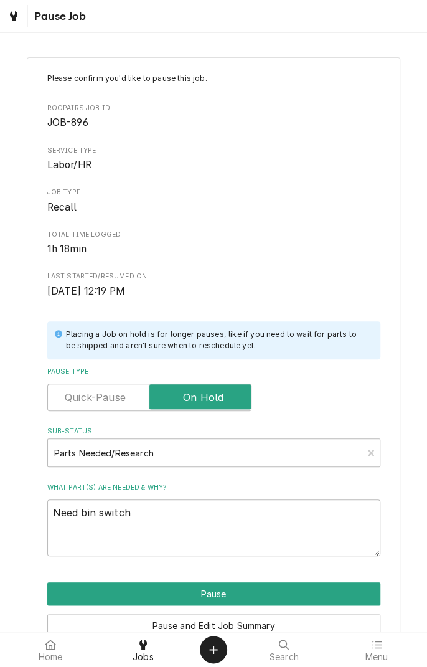
type textarea "x"
